Goal: Information Seeking & Learning: Find specific page/section

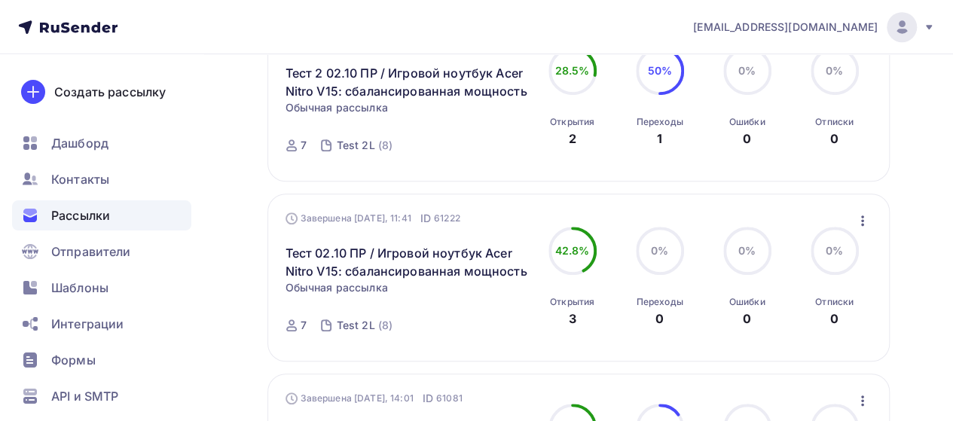
scroll to position [75, 0]
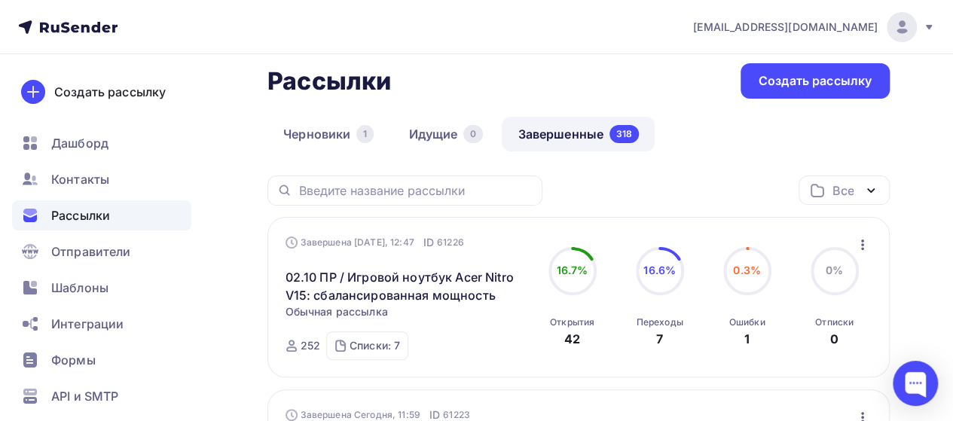
click at [832, 185] on div "Все" at bounding box center [842, 191] width 21 height 18
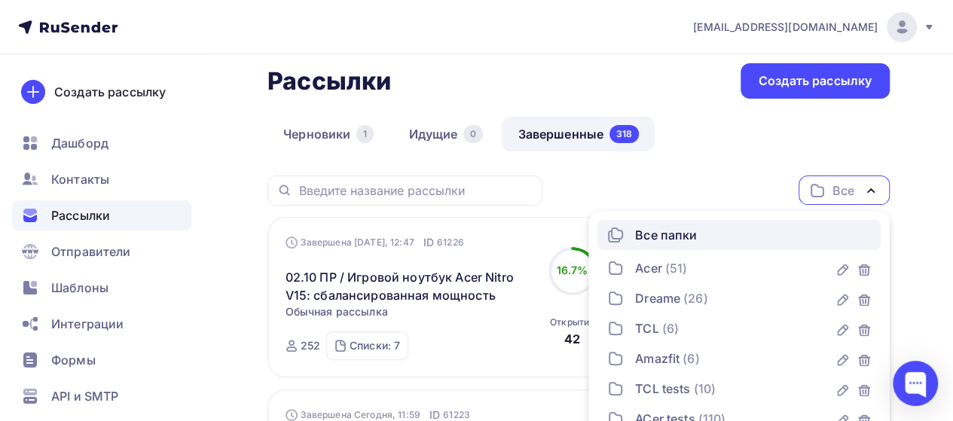
scroll to position [201, 0]
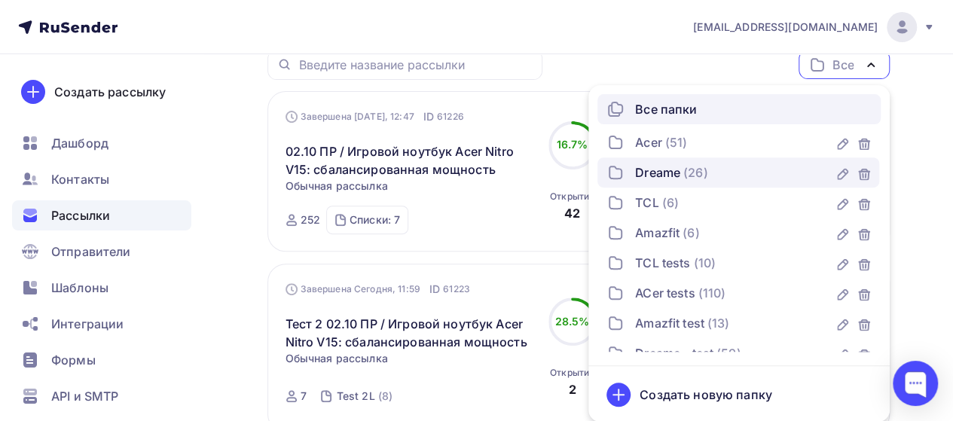
click at [704, 175] on span "(26)" at bounding box center [695, 172] width 25 height 18
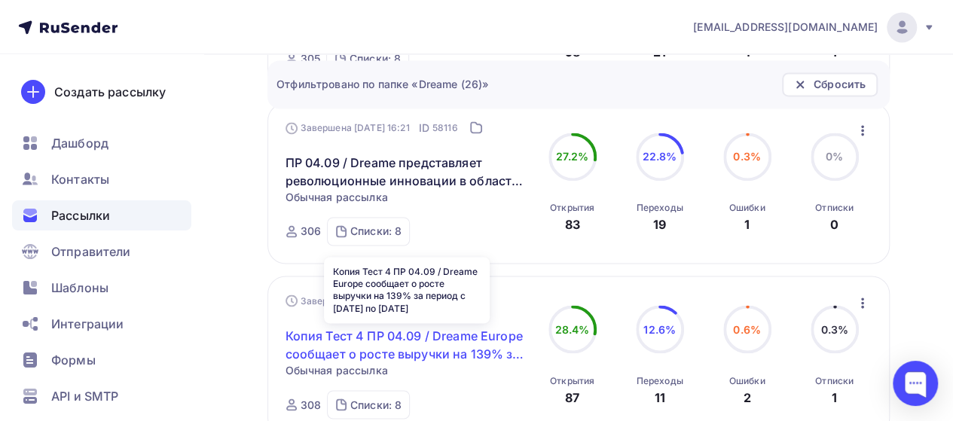
scroll to position [1105, 0]
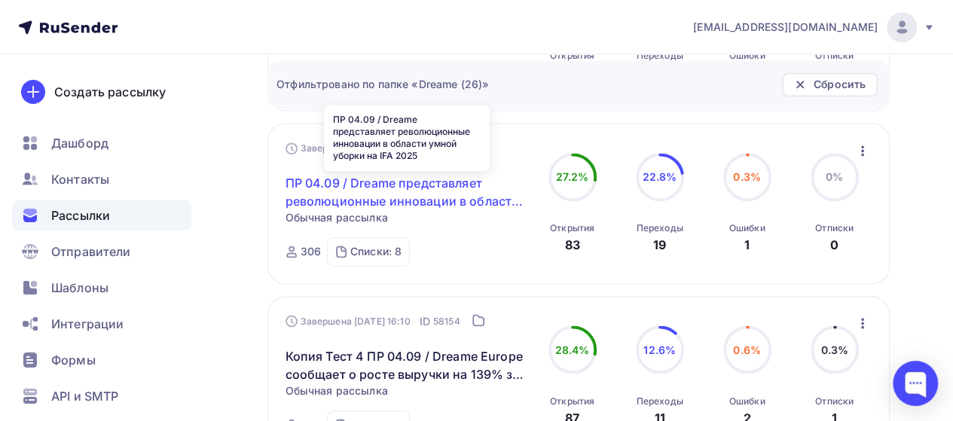
click at [479, 207] on link "ПР 04.09 / Dreame представляет революционные инновации в области умной уборки н…" at bounding box center [407, 192] width 243 height 36
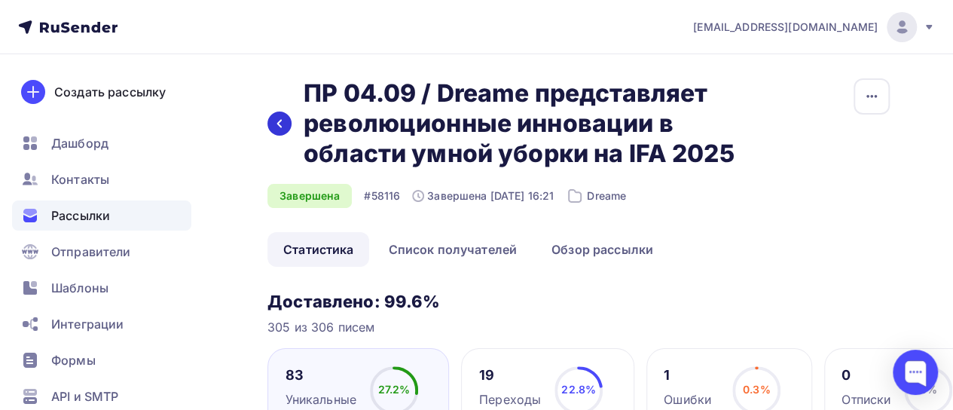
click at [283, 121] on icon at bounding box center [279, 124] width 12 height 12
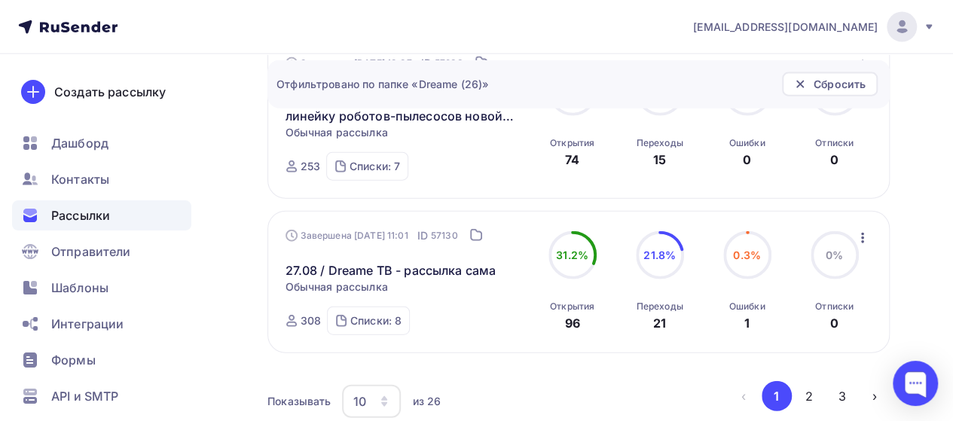
scroll to position [1822, 0]
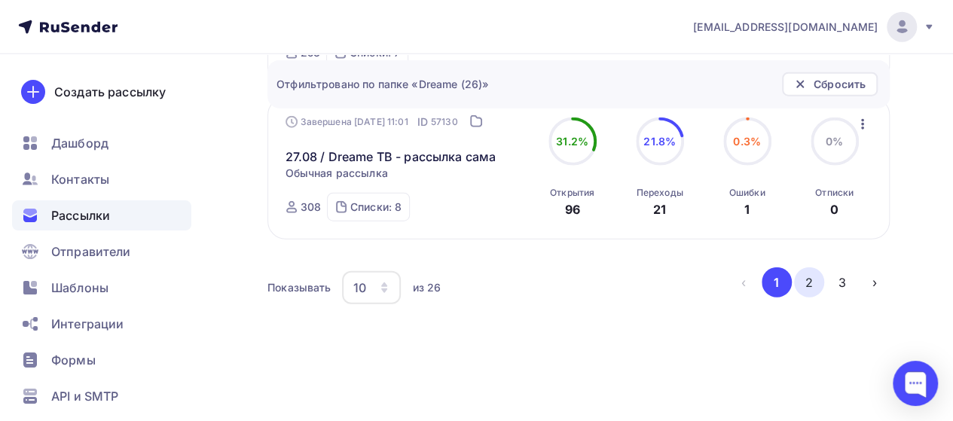
click at [815, 281] on button "2" at bounding box center [809, 282] width 30 height 30
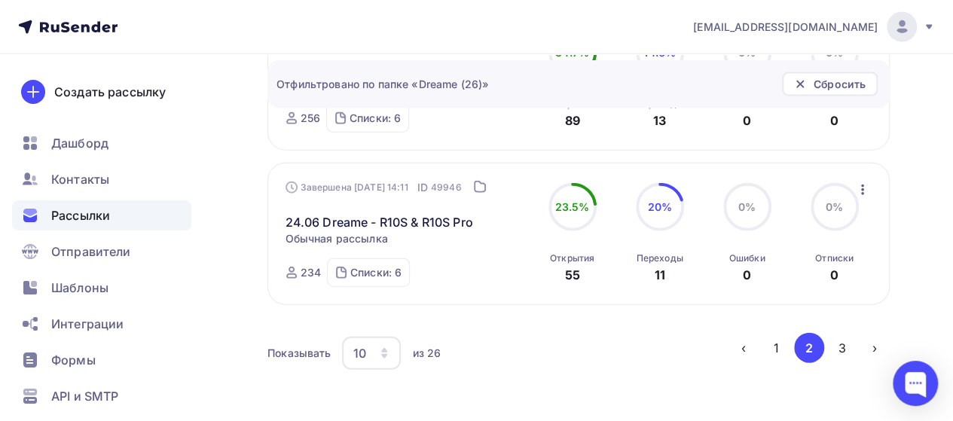
scroll to position [1734, 0]
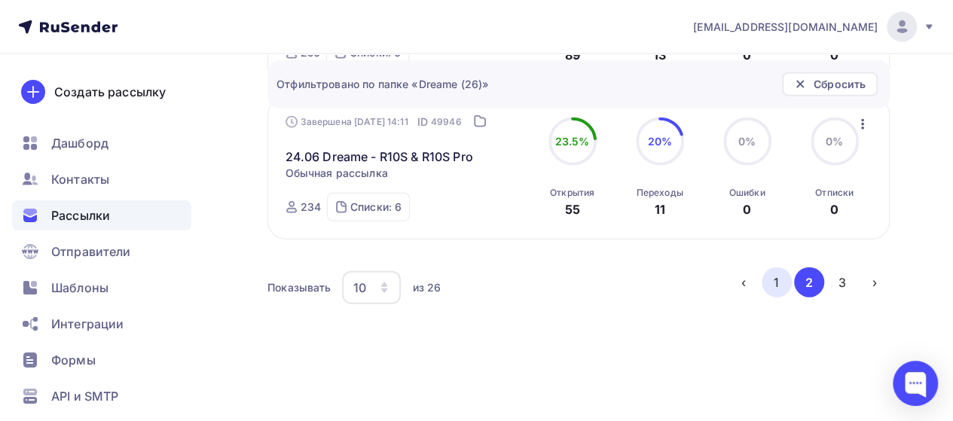
click at [779, 286] on button "1" at bounding box center [777, 282] width 30 height 30
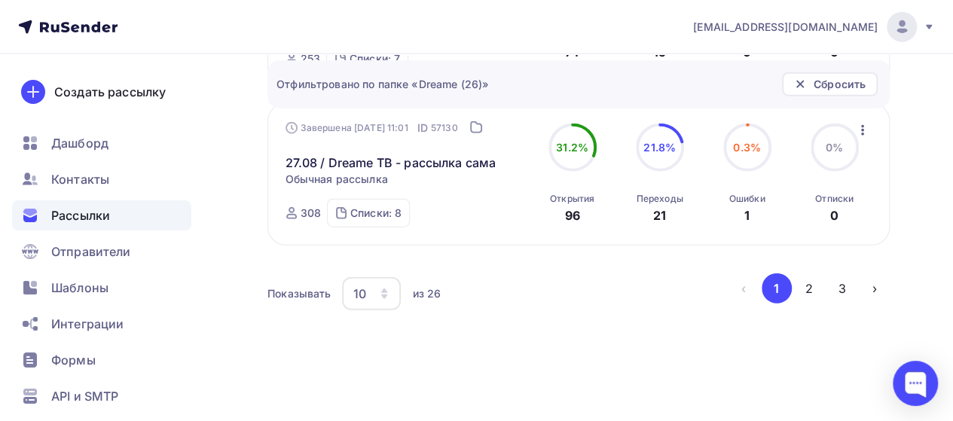
scroll to position [1822, 0]
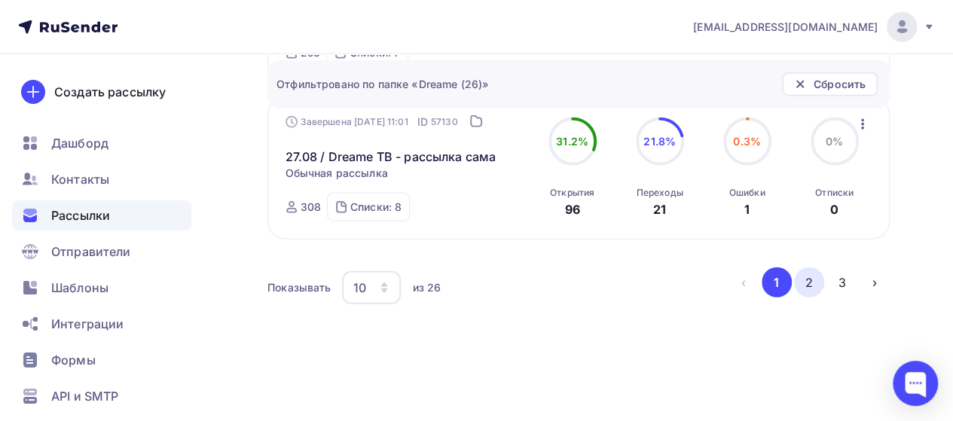
click at [803, 280] on button "2" at bounding box center [809, 282] width 30 height 30
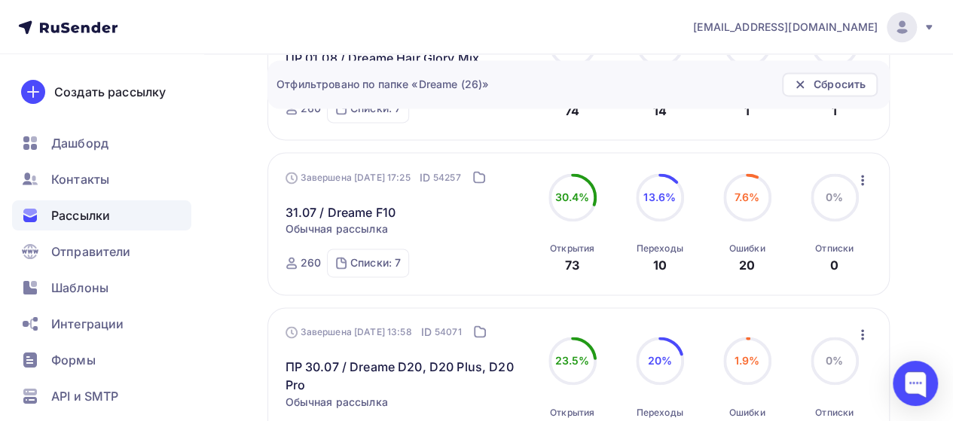
scroll to position [1055, 0]
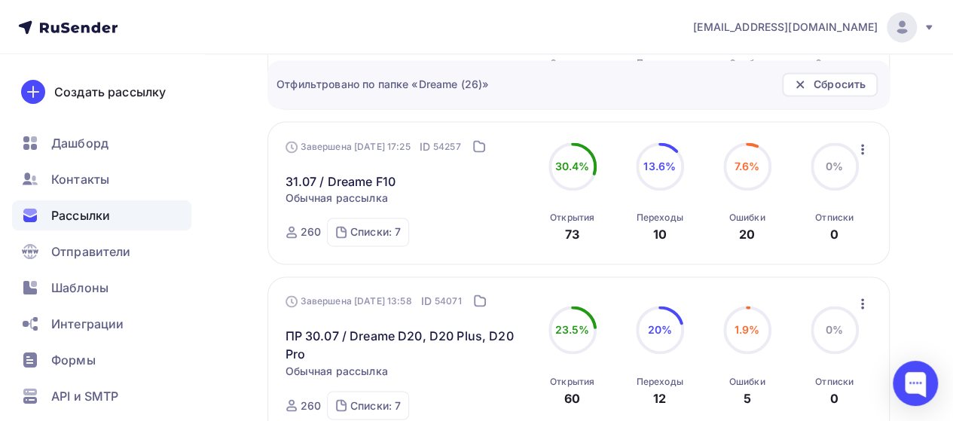
click at [362, 150] on div "Dreame (26) Все папки Acer (51) Dreame (26) TCL (6) Amazfit (6) TCL tests (10) …" at bounding box center [578, 99] width 622 height 1807
click at [438, 194] on div "Завершена [DATE] 17:25 ID 54257 31.07 / Dreame F10 Статистика Обзор рассылки Ко…" at bounding box center [407, 192] width 243 height 107
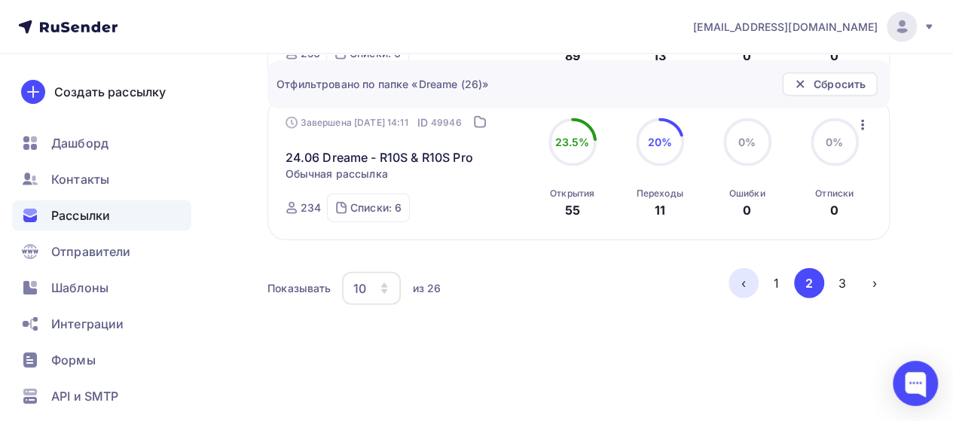
scroll to position [1734, 0]
click at [839, 287] on button "3" at bounding box center [842, 282] width 30 height 30
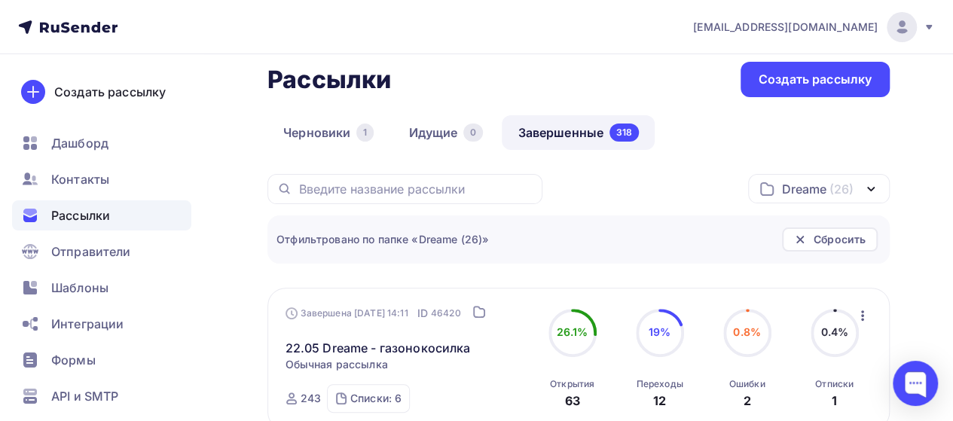
scroll to position [0, 0]
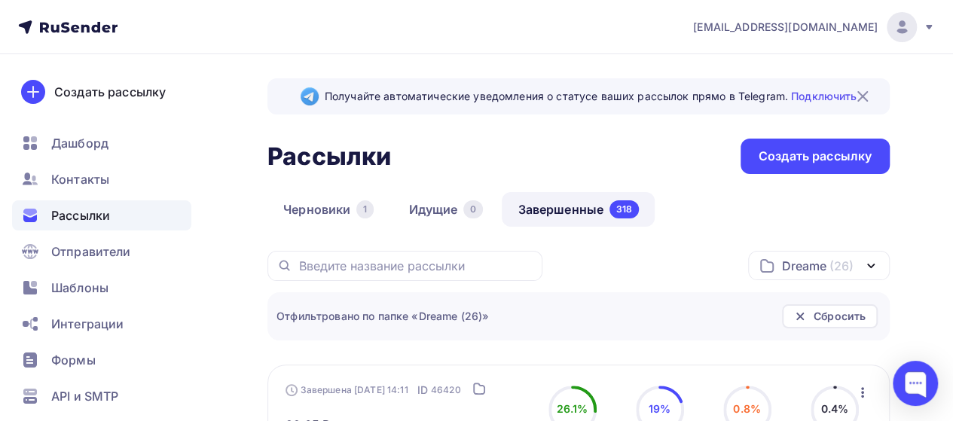
click at [863, 270] on icon "button" at bounding box center [871, 266] width 18 height 18
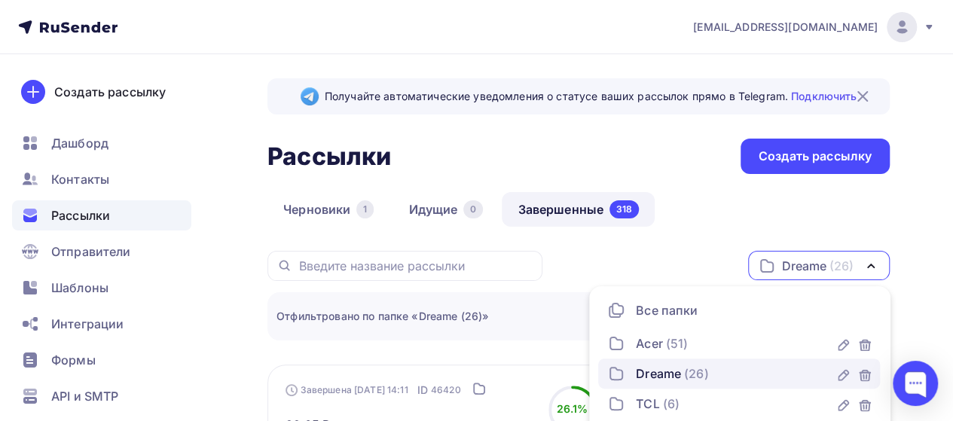
scroll to position [201, 0]
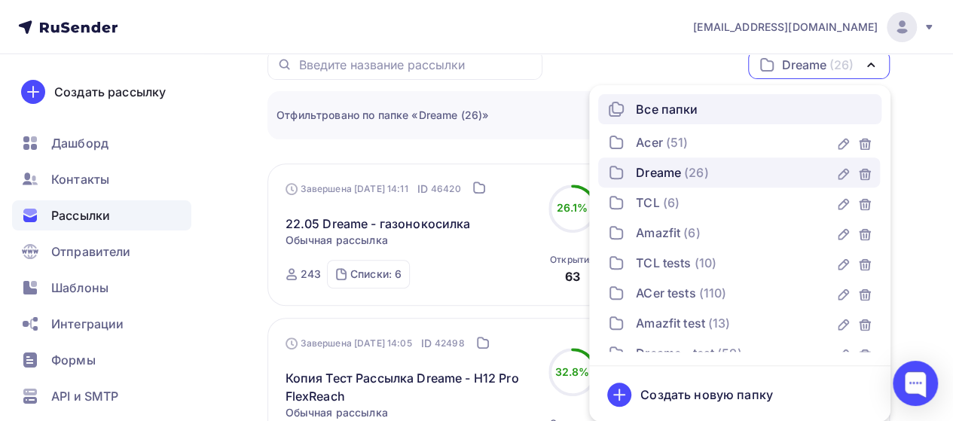
click at [695, 111] on div "Все папки" at bounding box center [667, 109] width 62 height 18
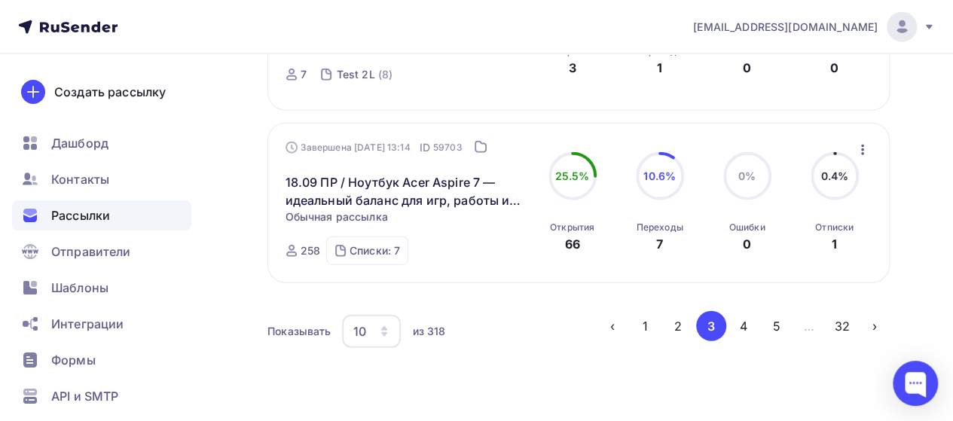
scroll to position [1825, 0]
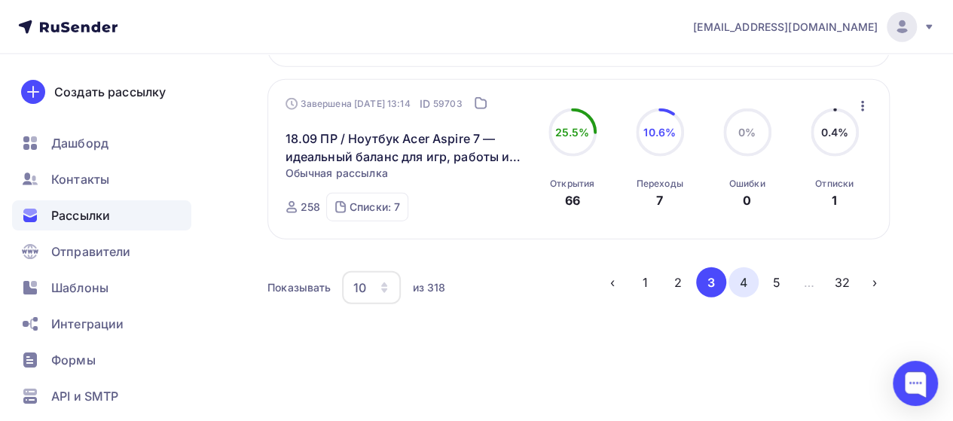
click at [737, 276] on button "4" at bounding box center [744, 282] width 30 height 30
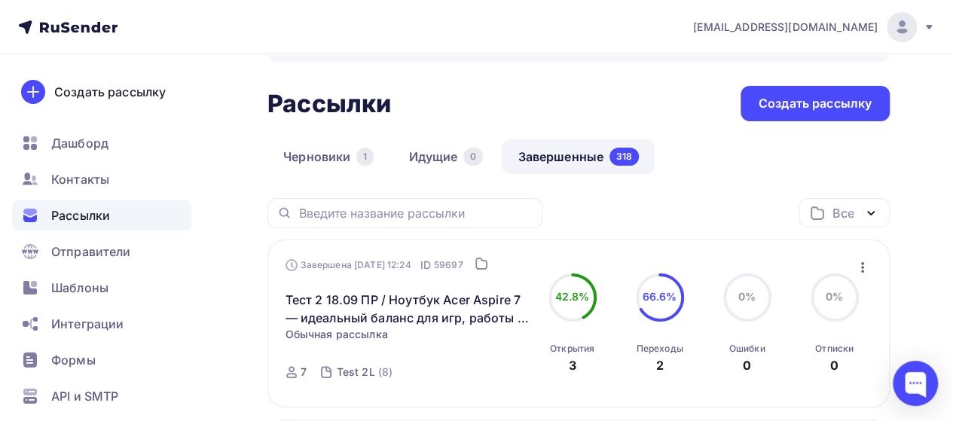
scroll to position [0, 0]
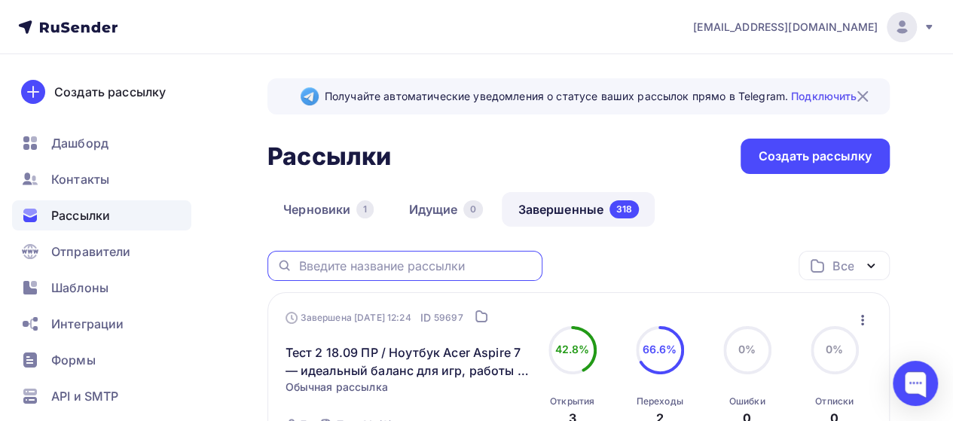
click at [458, 260] on input "text" at bounding box center [415, 266] width 235 height 17
paste input "H12 FlexReach"
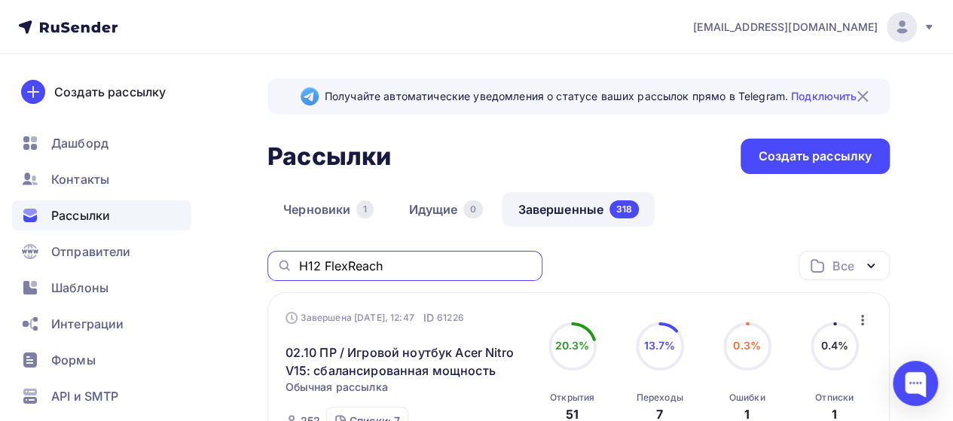
click at [417, 267] on input "H12 FlexReach" at bounding box center [415, 266] width 235 height 17
type input "H"
type input "В"
type input "dreame"
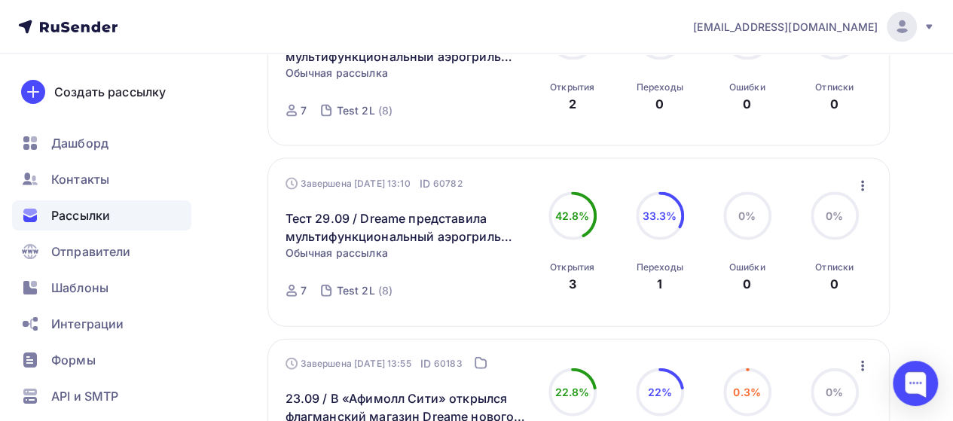
scroll to position [1808, 0]
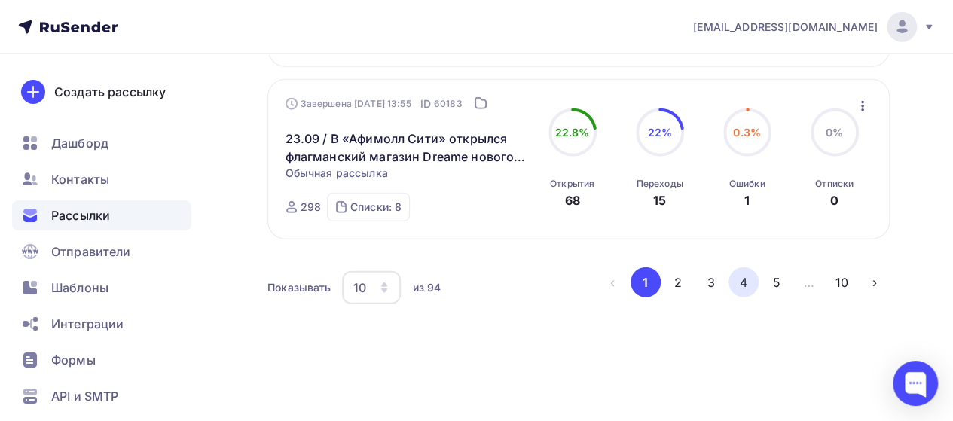
click at [742, 292] on button "4" at bounding box center [744, 282] width 30 height 30
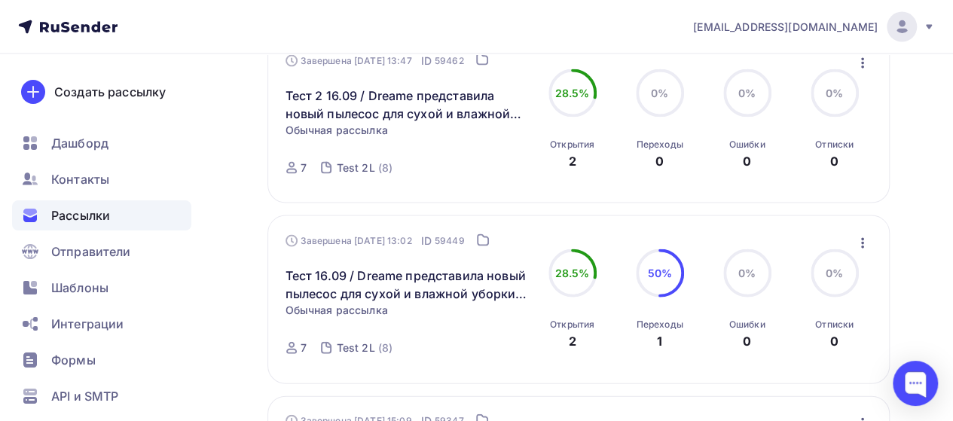
scroll to position [1733, 0]
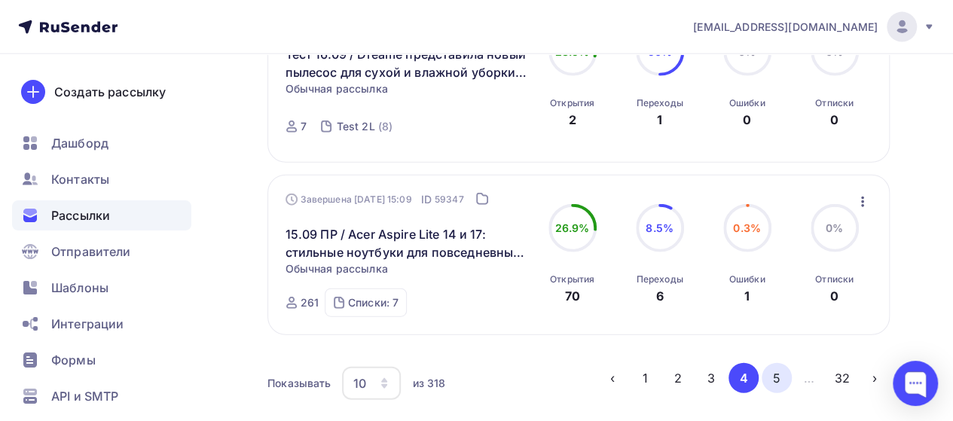
click at [783, 391] on button "5" at bounding box center [777, 378] width 30 height 30
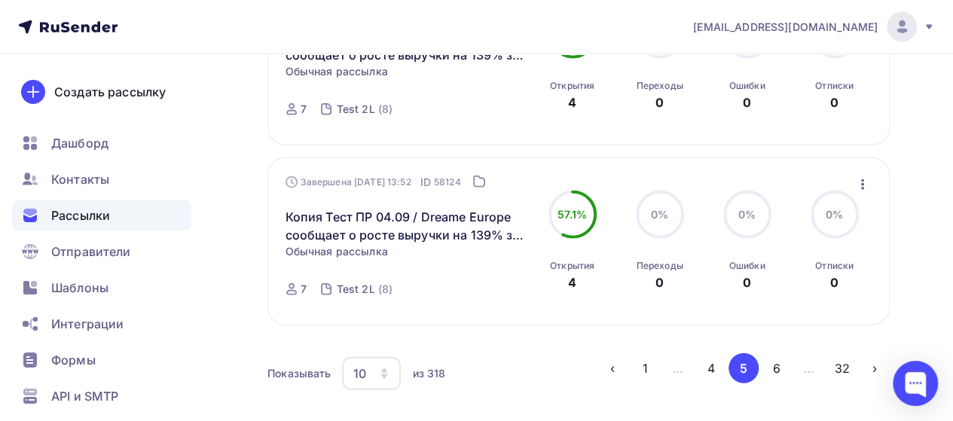
scroll to position [1825, 0]
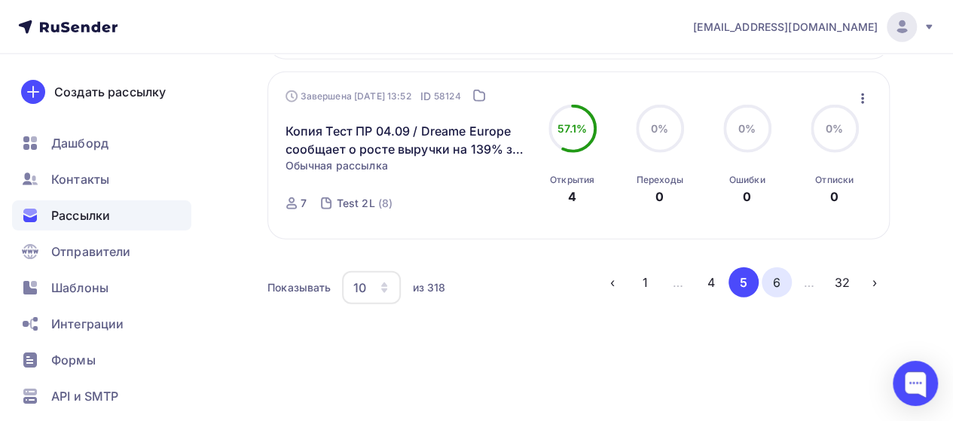
click at [781, 280] on button "6" at bounding box center [777, 282] width 30 height 30
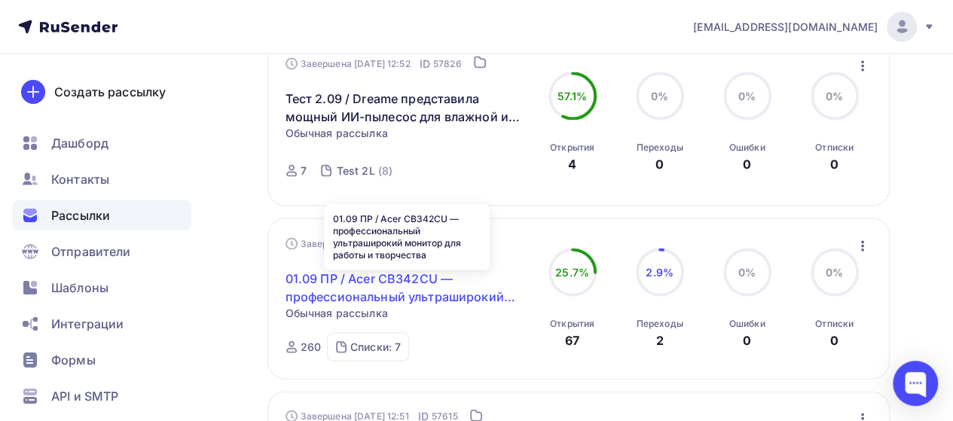
scroll to position [1832, 0]
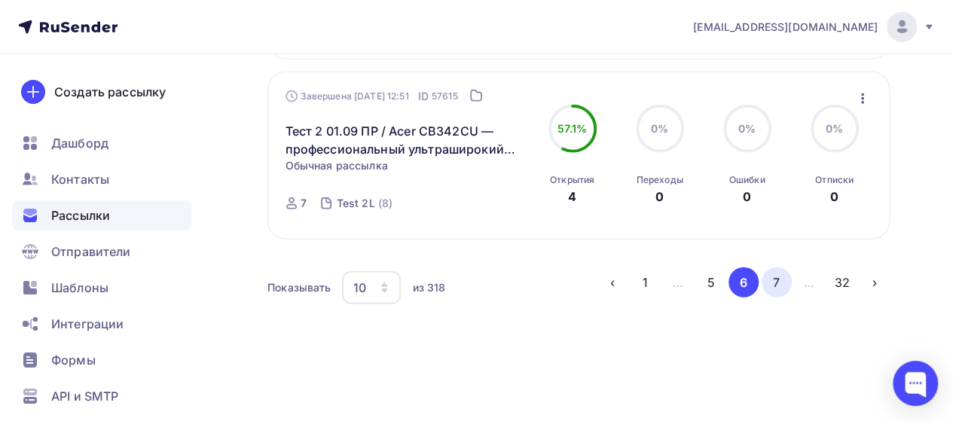
click at [781, 285] on button "7" at bounding box center [777, 282] width 30 height 30
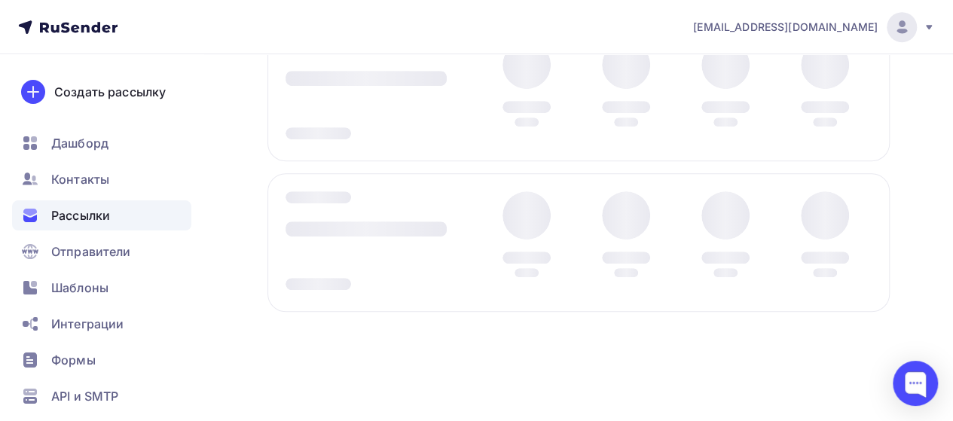
scroll to position [378, 0]
